Goal: Task Accomplishment & Management: Manage account settings

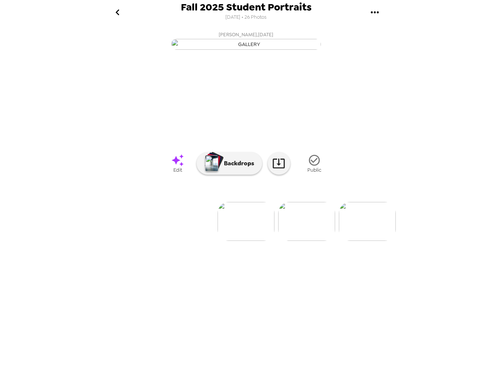
click at [452, 87] on div "Fall 2025 Student Portraits 8/7/2025 • 26 Photos William Massey , 09-16-2025 Li…" at bounding box center [246, 185] width 492 height 371
click at [313, 241] on img at bounding box center [306, 221] width 57 height 39
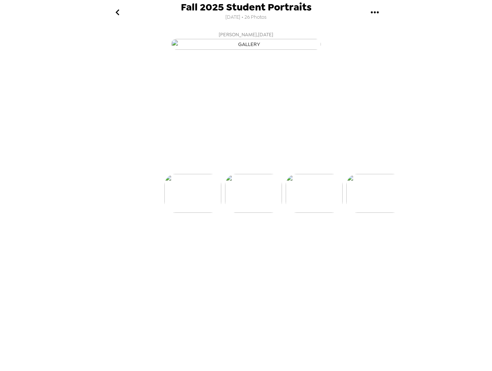
scroll to position [0, 60]
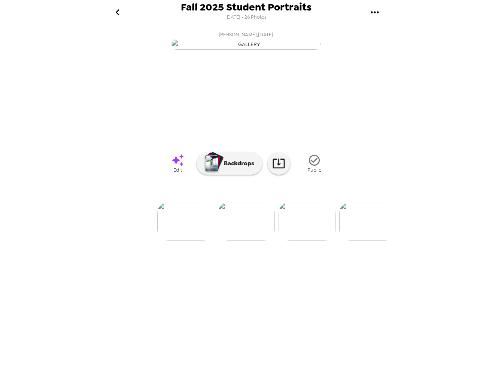
click at [178, 173] on span "Edit" at bounding box center [177, 170] width 9 height 6
click at [299, 241] on img at bounding box center [306, 221] width 57 height 39
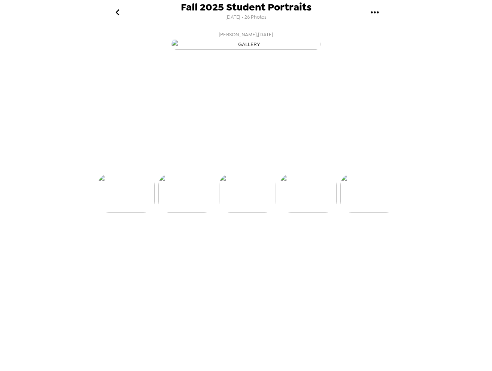
scroll to position [0, 121]
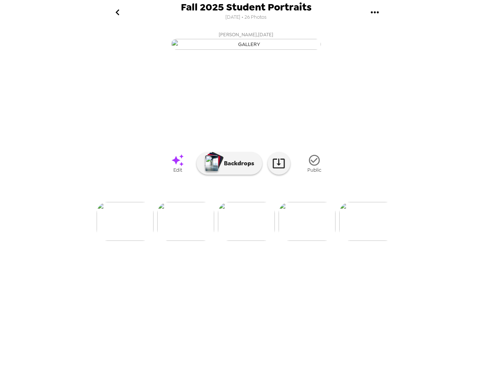
click at [173, 167] on icon at bounding box center [177, 160] width 13 height 13
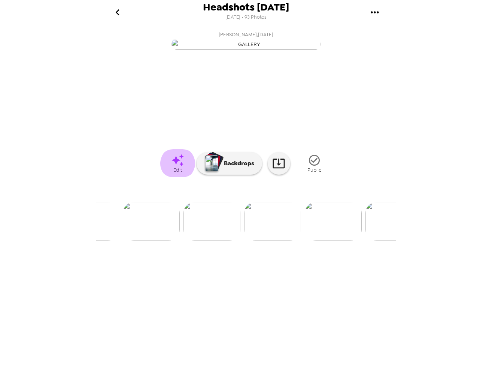
click at [179, 167] on icon at bounding box center [177, 160] width 13 height 13
click at [320, 241] on img at bounding box center [333, 221] width 57 height 39
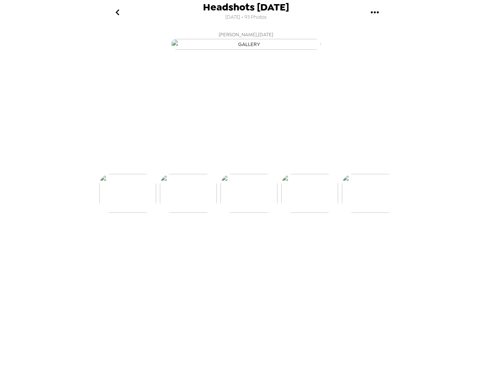
scroll to position [0, 3997]
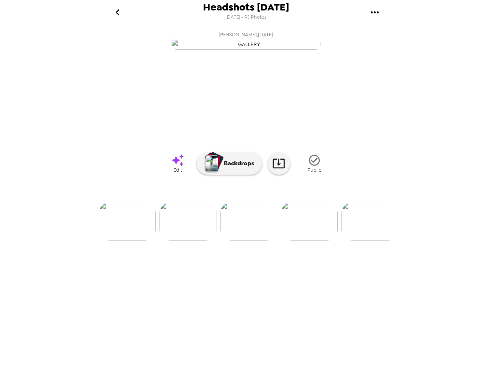
click at [180, 173] on span "Edit" at bounding box center [177, 170] width 9 height 6
click at [306, 241] on img at bounding box center [309, 221] width 57 height 39
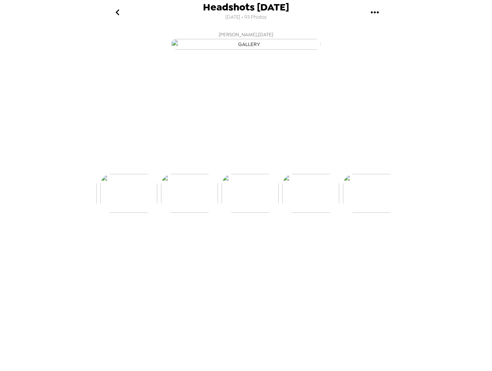
scroll to position [0, 4058]
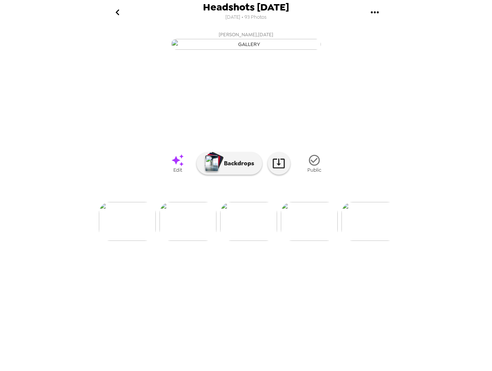
click at [178, 167] on icon at bounding box center [177, 160] width 13 height 13
click at [307, 241] on img at bounding box center [309, 221] width 57 height 39
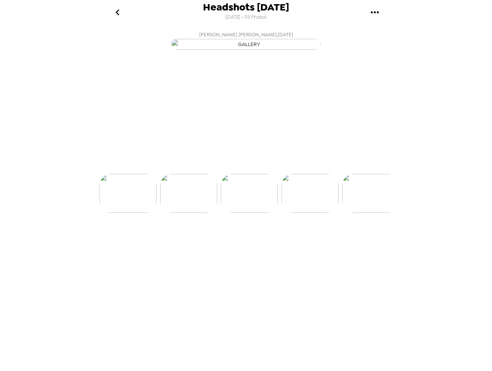
scroll to position [0, 4118]
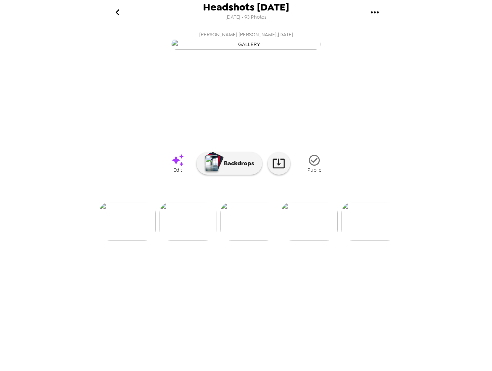
click at [178, 167] on icon at bounding box center [177, 160] width 13 height 13
click at [318, 241] on img at bounding box center [309, 221] width 57 height 39
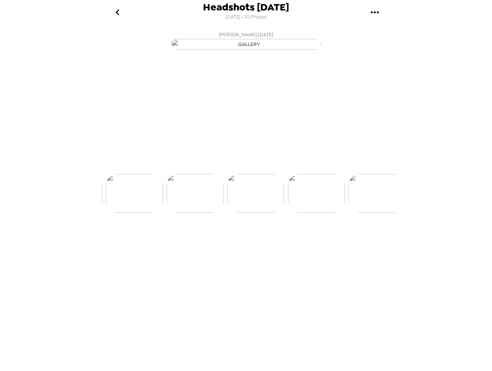
scroll to position [0, 4179]
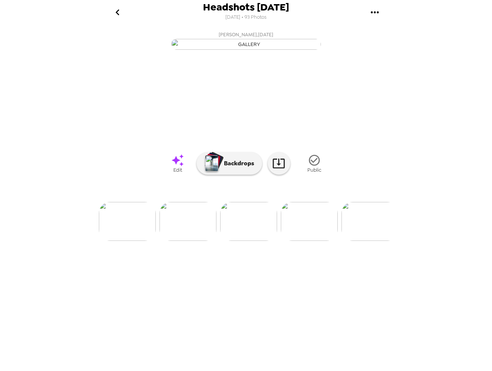
click at [175, 167] on icon at bounding box center [177, 160] width 13 height 13
click at [313, 241] on img at bounding box center [309, 221] width 57 height 39
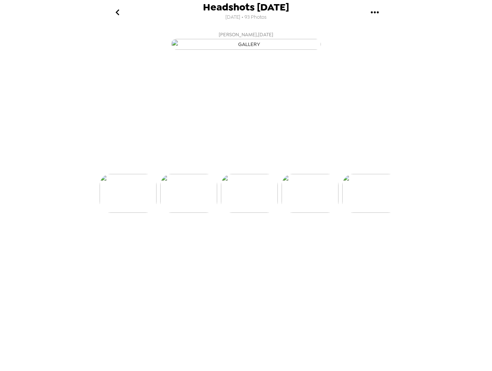
scroll to position [0, 4240]
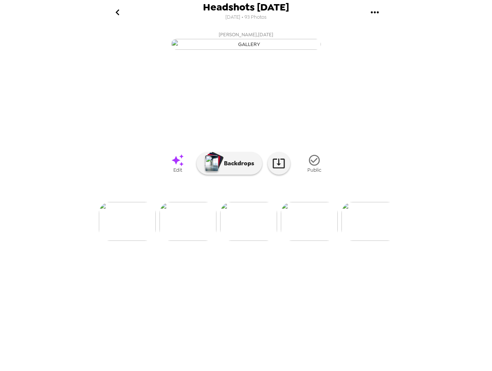
click at [181, 173] on span "Edit" at bounding box center [177, 170] width 9 height 6
click at [301, 241] on img at bounding box center [309, 221] width 57 height 39
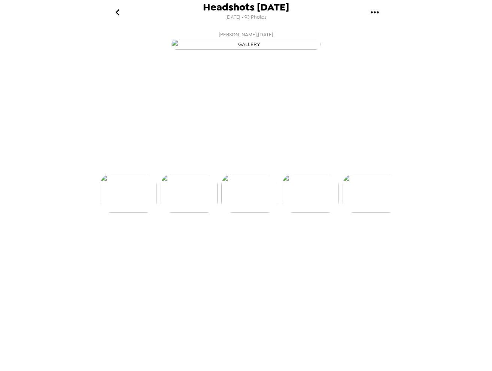
scroll to position [0, 4300]
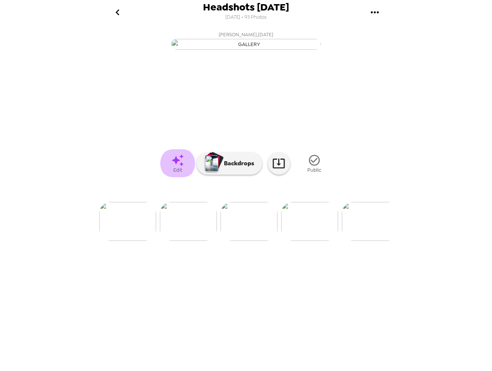
click at [177, 166] on icon at bounding box center [177, 160] width 12 height 12
click at [308, 241] on img at bounding box center [309, 221] width 57 height 39
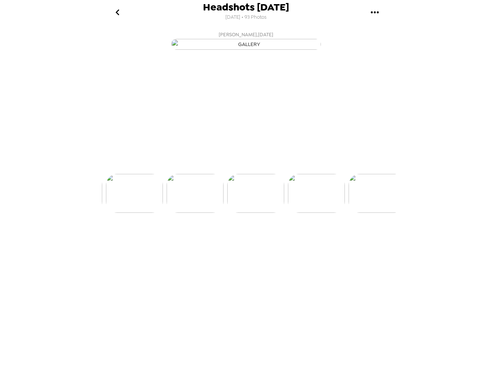
scroll to position [0, 4361]
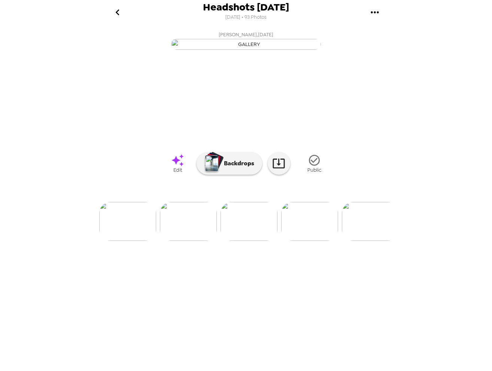
click at [178, 167] on icon at bounding box center [177, 160] width 13 height 13
click at [311, 241] on img at bounding box center [309, 221] width 57 height 39
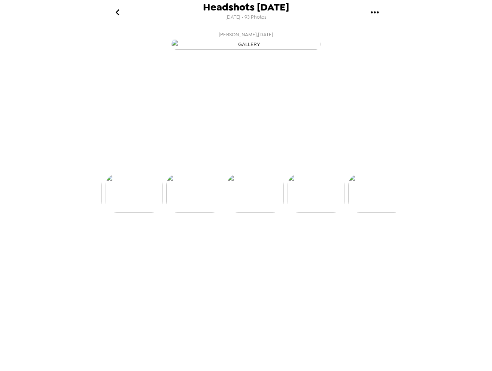
scroll to position [0, 4421]
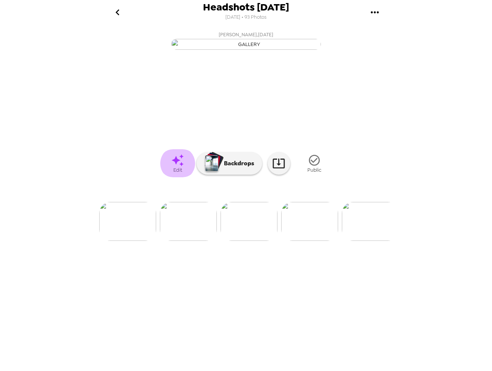
click at [177, 166] on icon at bounding box center [177, 160] width 12 height 12
click at [310, 241] on img at bounding box center [309, 221] width 57 height 39
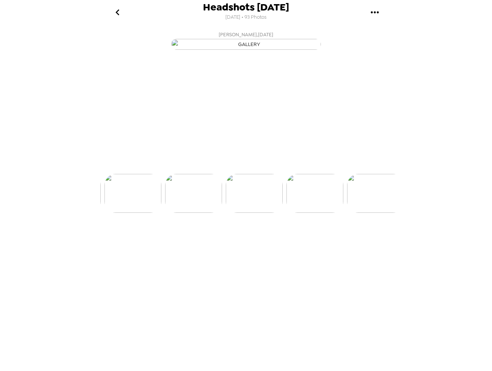
scroll to position [0, 4482]
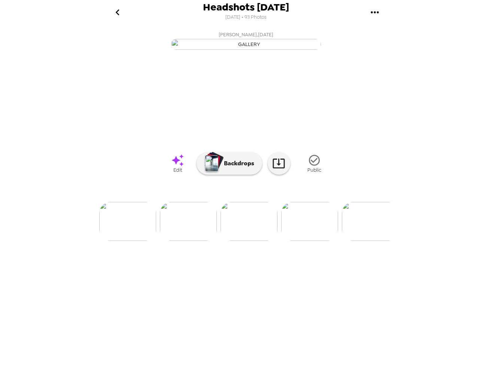
click at [176, 173] on span "Edit" at bounding box center [177, 170] width 9 height 6
click at [291, 241] on img at bounding box center [309, 221] width 57 height 39
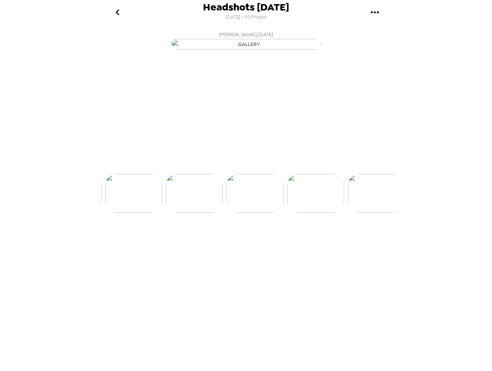
scroll to position [0, 4542]
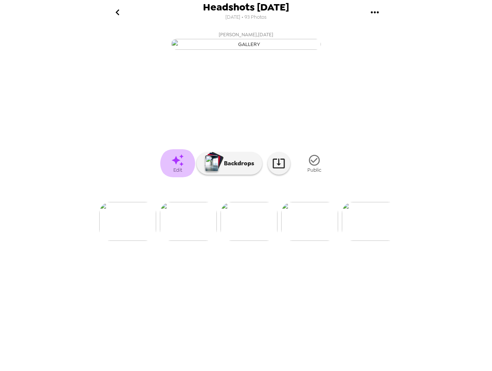
click at [174, 166] on icon at bounding box center [177, 160] width 12 height 12
click at [364, 241] on img at bounding box center [370, 221] width 57 height 39
click at [202, 241] on img at bounding box center [188, 221] width 57 height 39
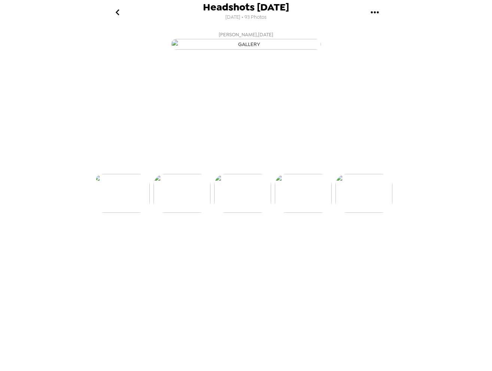
scroll to position [0, 4603]
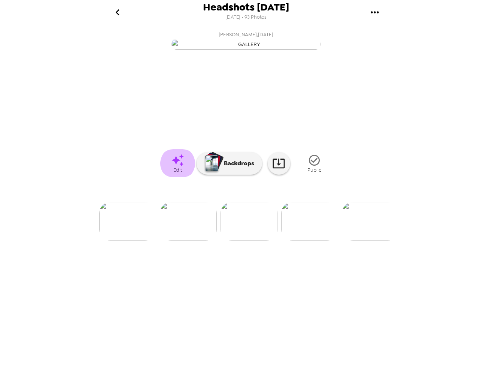
click at [184, 167] on icon at bounding box center [177, 160] width 13 height 13
click at [310, 241] on img at bounding box center [309, 221] width 57 height 39
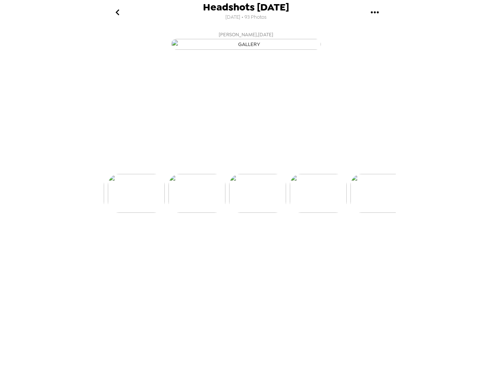
scroll to position [0, 4664]
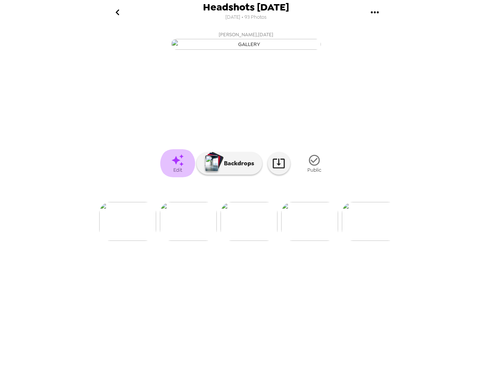
click at [171, 167] on icon at bounding box center [177, 160] width 13 height 13
click at [303, 241] on img at bounding box center [309, 221] width 57 height 39
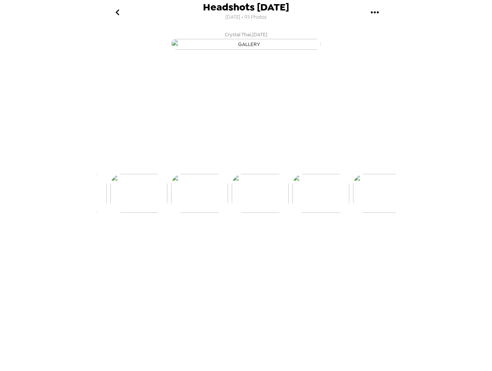
scroll to position [0, 4724]
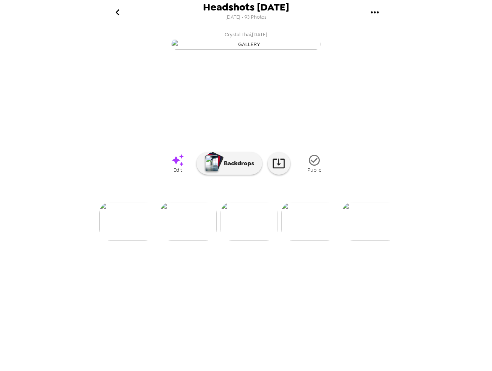
click at [181, 173] on span "Edit" at bounding box center [177, 170] width 9 height 6
